Goal: Task Accomplishment & Management: Manage account settings

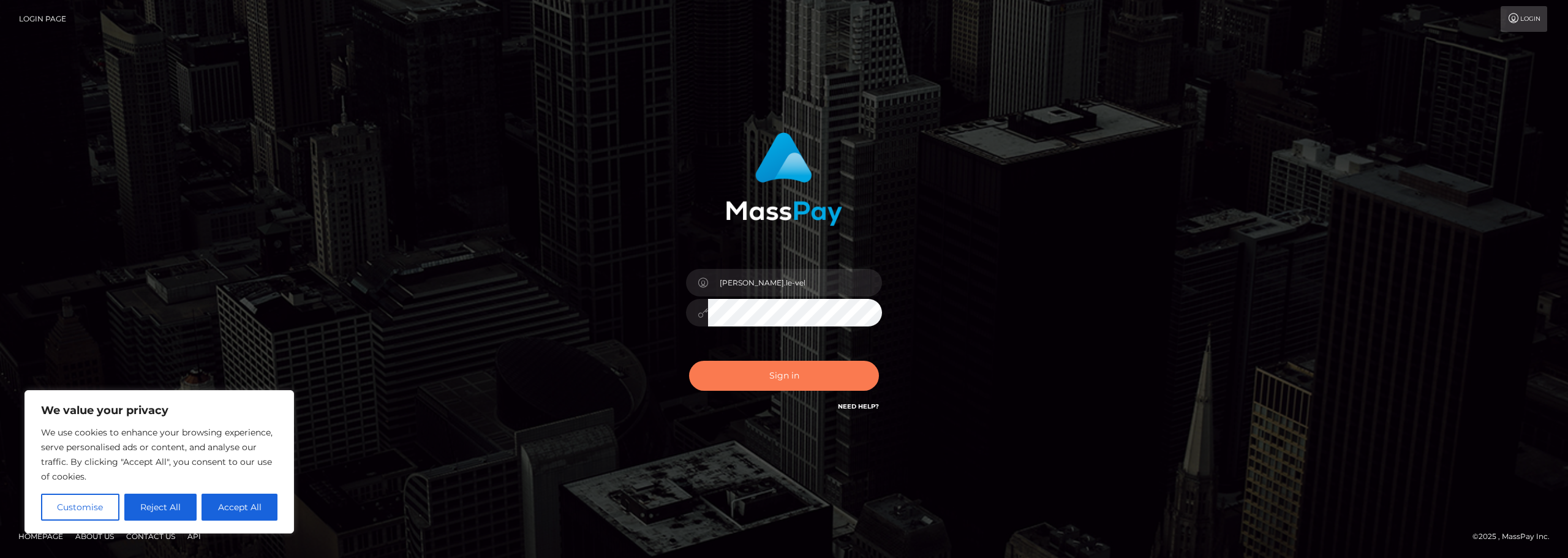
click at [791, 371] on button "Sign in" at bounding box center [784, 375] width 190 height 30
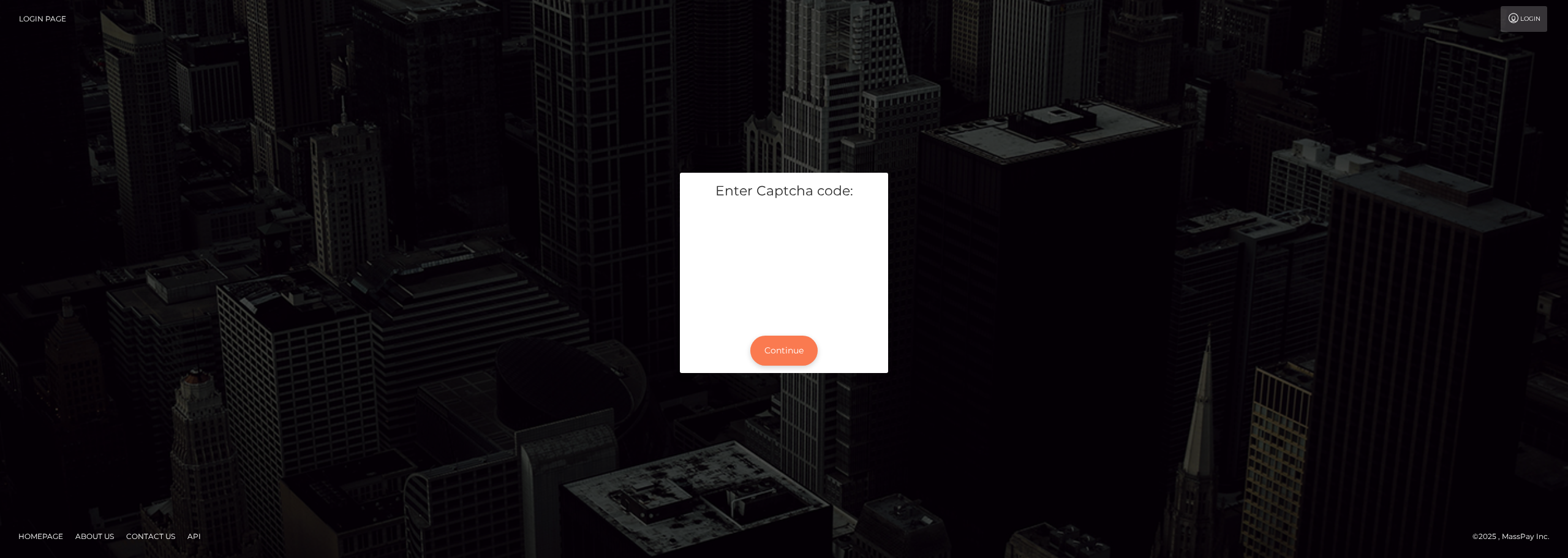
click at [791, 339] on button "Continue" at bounding box center [784, 350] width 68 height 30
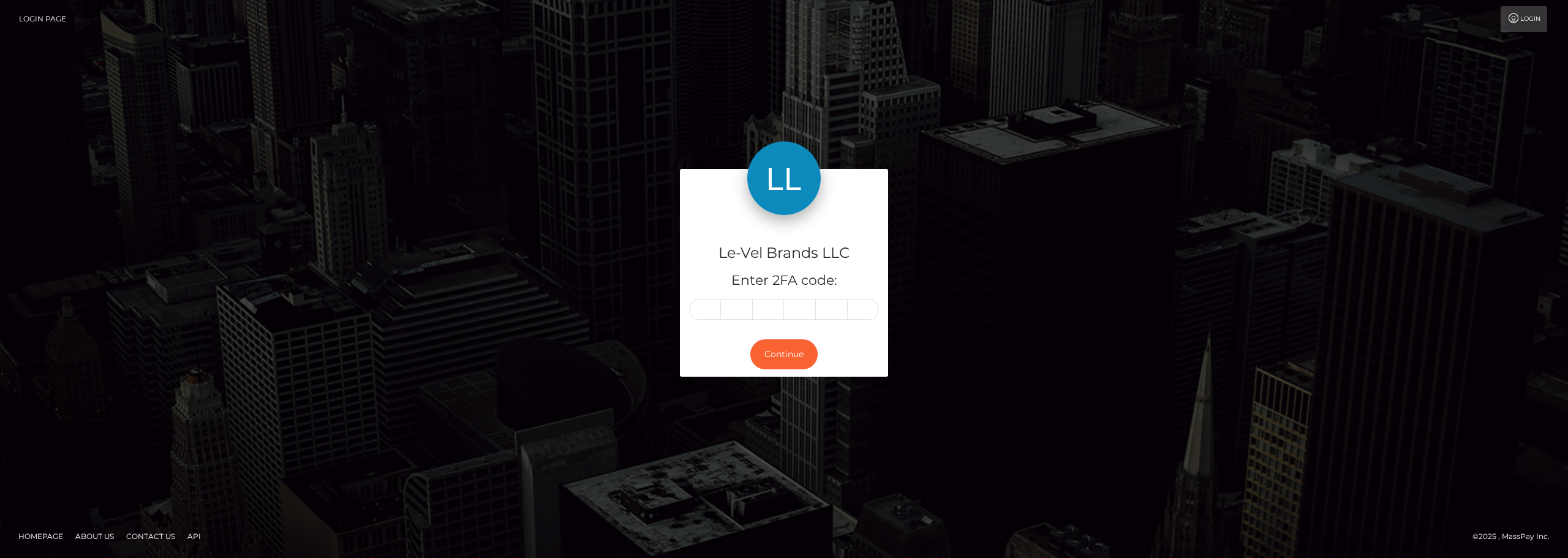
type input "1"
type input "0"
type input "3"
type input "5"
type input "1"
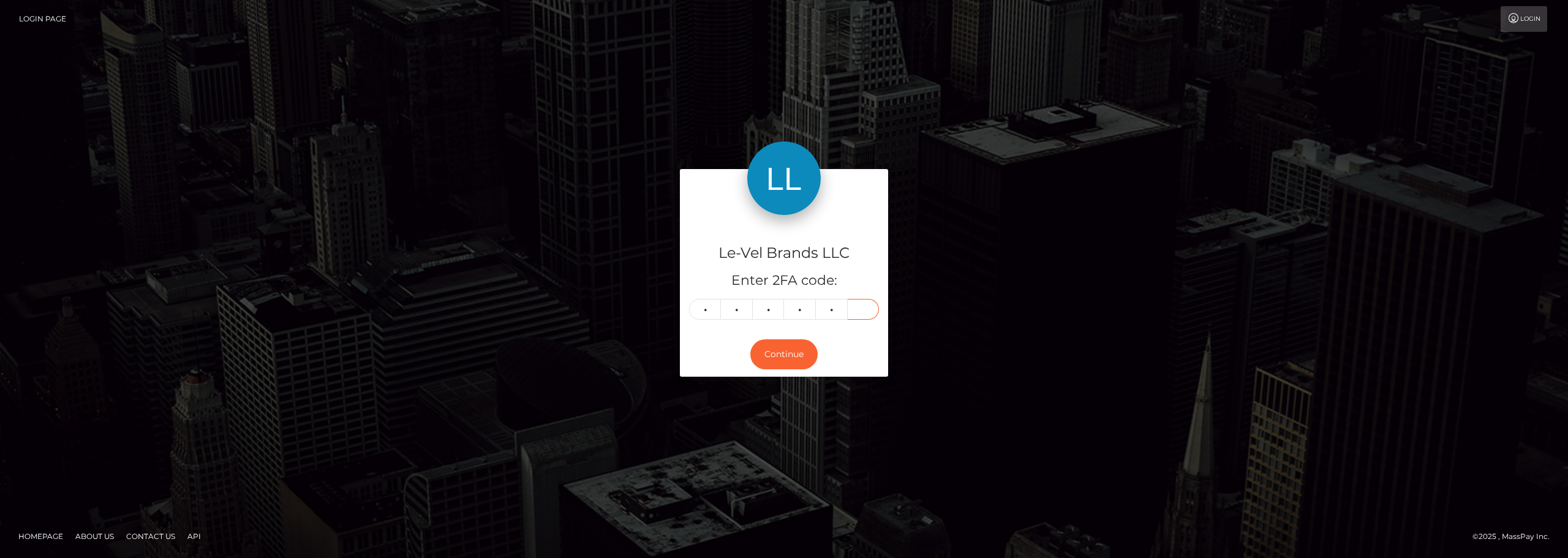
type input "3"
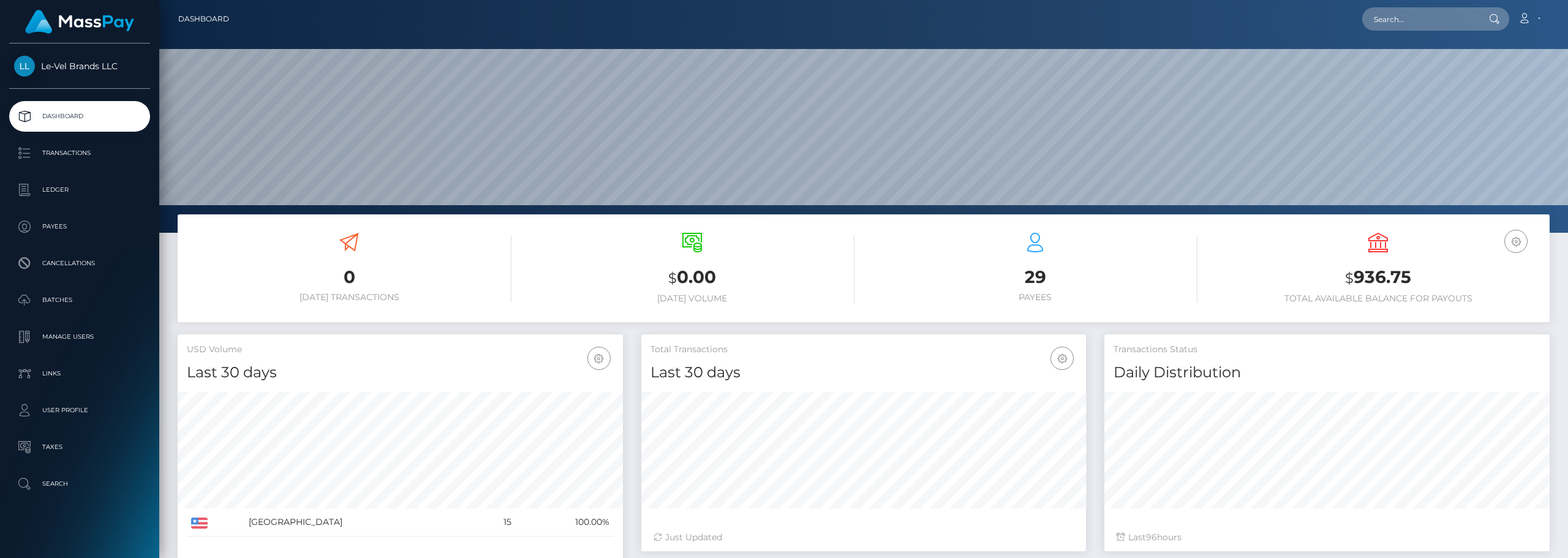
scroll to position [217, 445]
